Goal: Find specific page/section: Find specific page/section

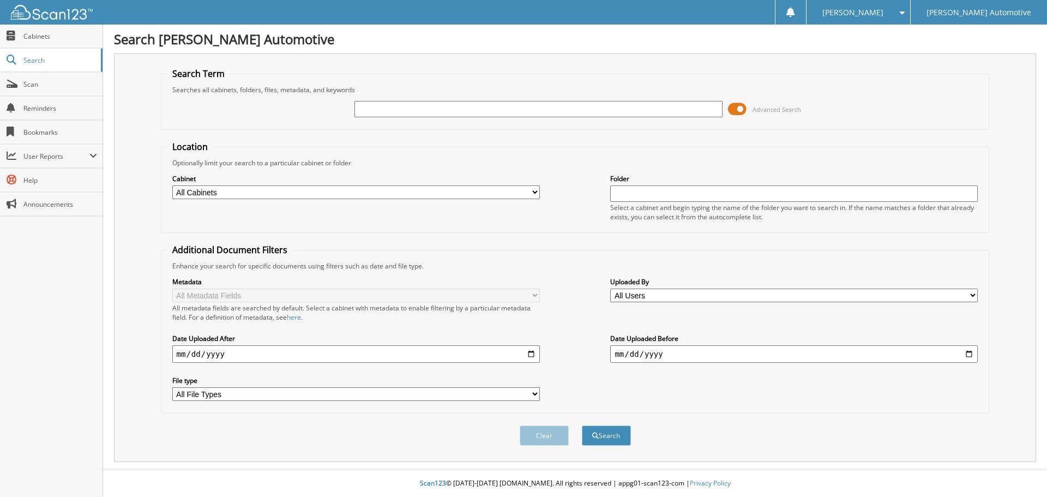
click at [434, 115] on input "text" at bounding box center [539, 109] width 368 height 16
type input "18330"
click at [582, 425] on button "Search" at bounding box center [606, 435] width 49 height 20
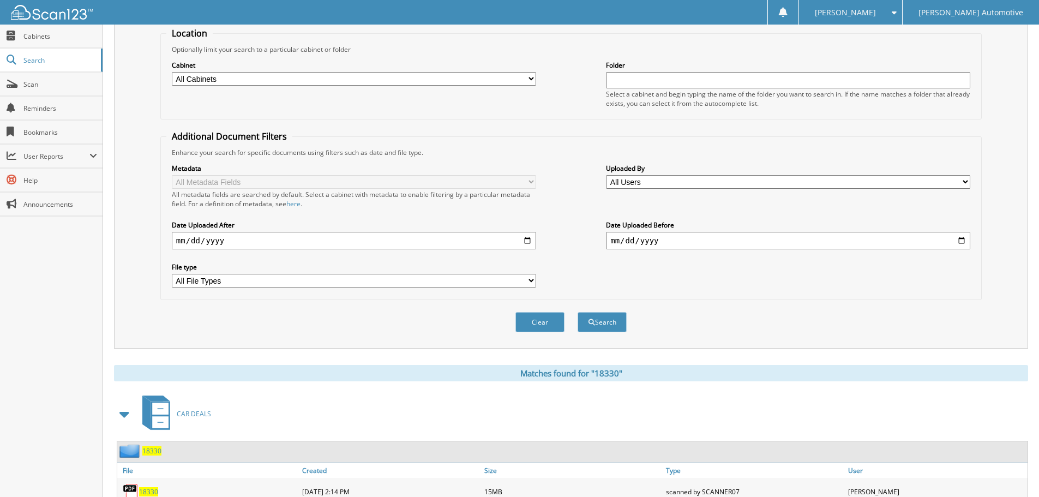
scroll to position [218, 0]
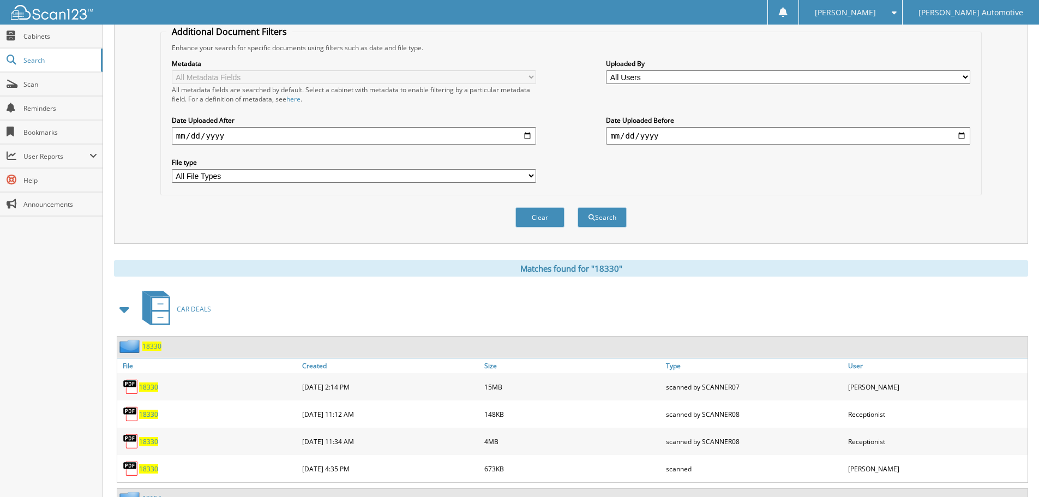
click at [152, 345] on span "18330" at bounding box center [151, 345] width 19 height 9
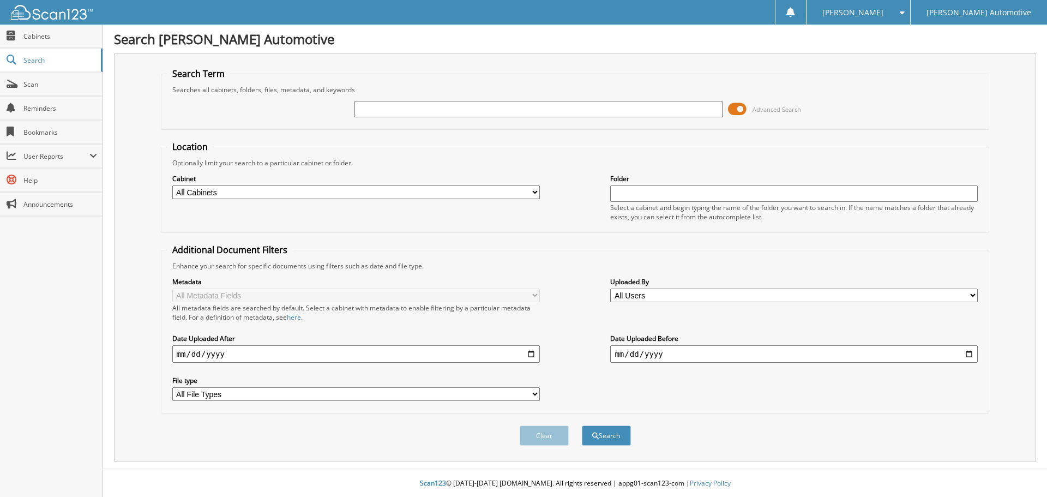
click at [373, 117] on input "text" at bounding box center [539, 109] width 368 height 16
paste input "1002247"
type input "1002247"
click at [582, 425] on button "Search" at bounding box center [606, 435] width 49 height 20
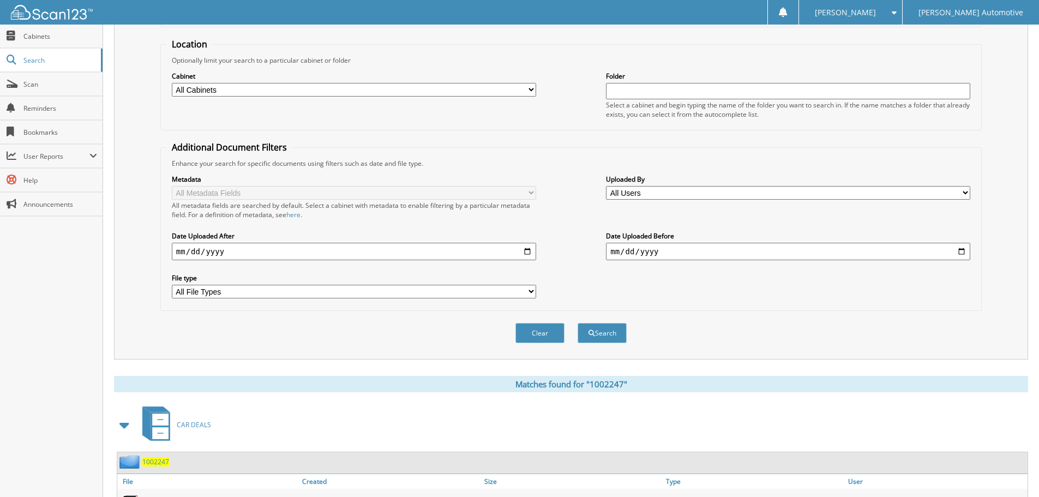
scroll to position [237, 0]
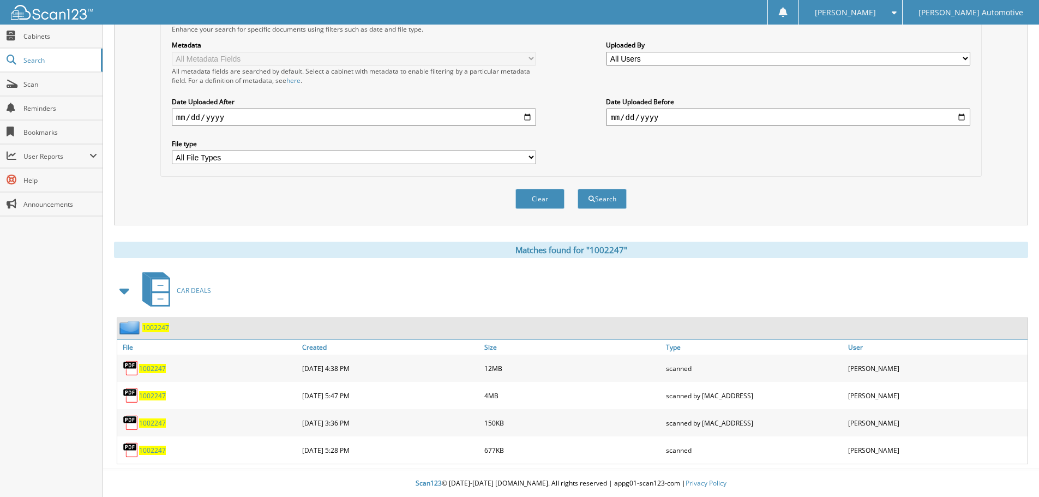
click at [149, 326] on span "1002247" at bounding box center [155, 327] width 27 height 9
